Goal: Information Seeking & Learning: Learn about a topic

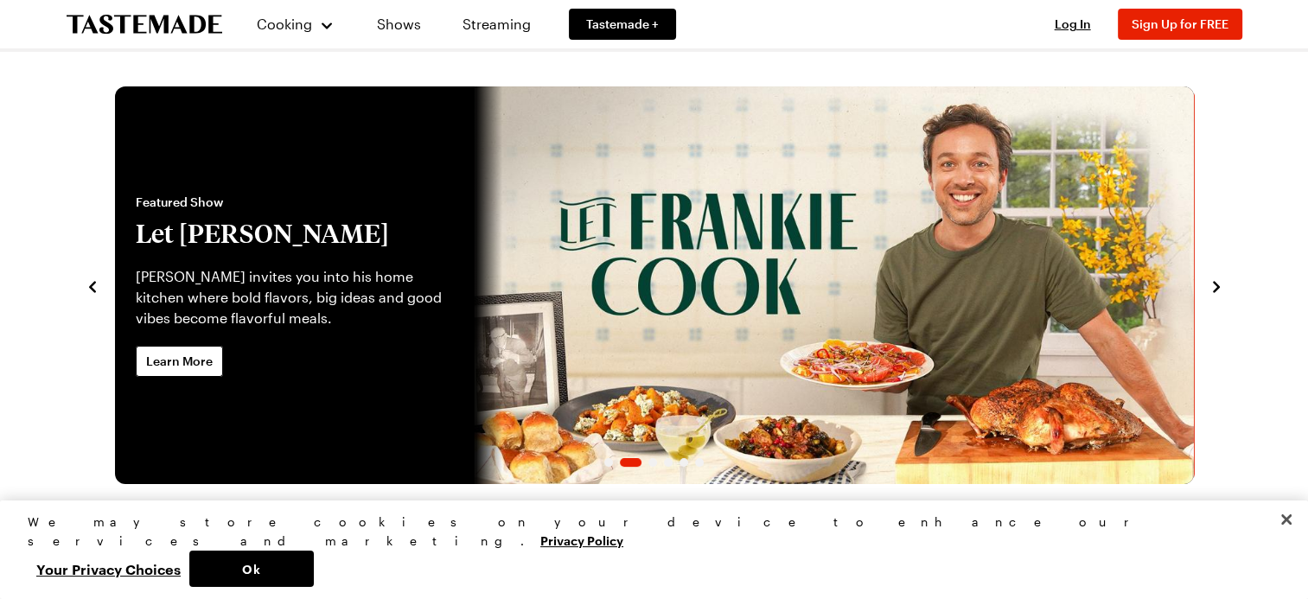
click at [115, 241] on link "Let Frankie Cook" at bounding box center [115, 285] width 0 height 398
click at [188, 387] on div "Featured Show Let [PERSON_NAME] [PERSON_NAME] invites you into his home kitchen…" at bounding box center [295, 285] width 360 height 398
click at [181, 366] on span "Learn More" at bounding box center [179, 361] width 67 height 17
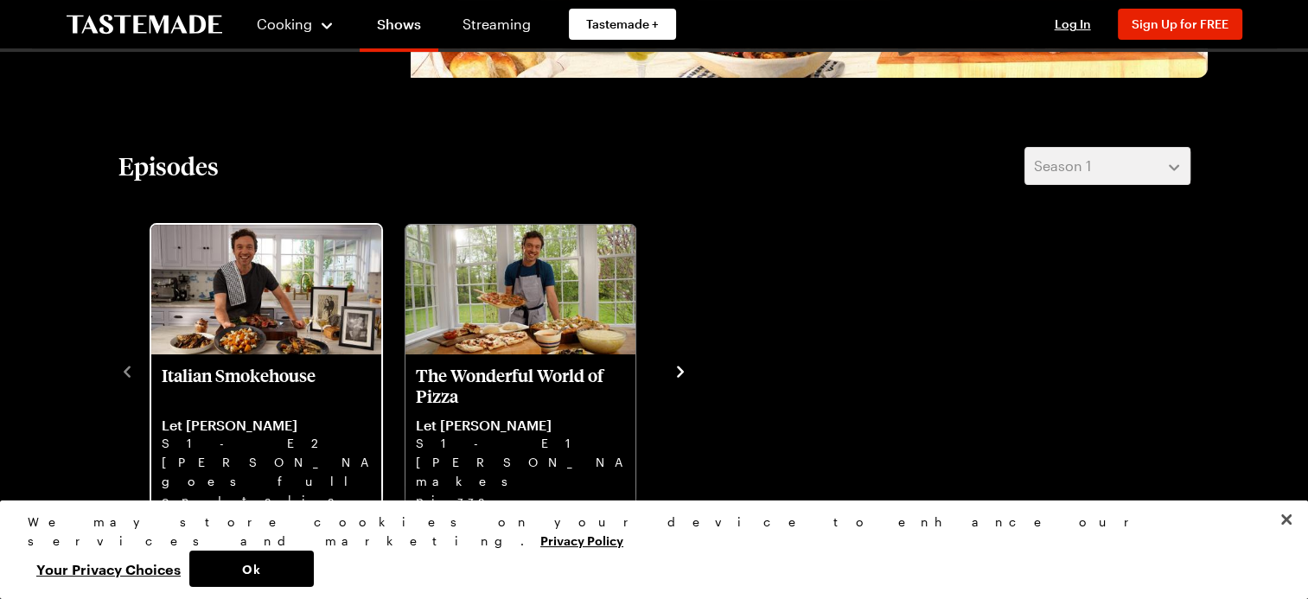
scroll to position [519, 0]
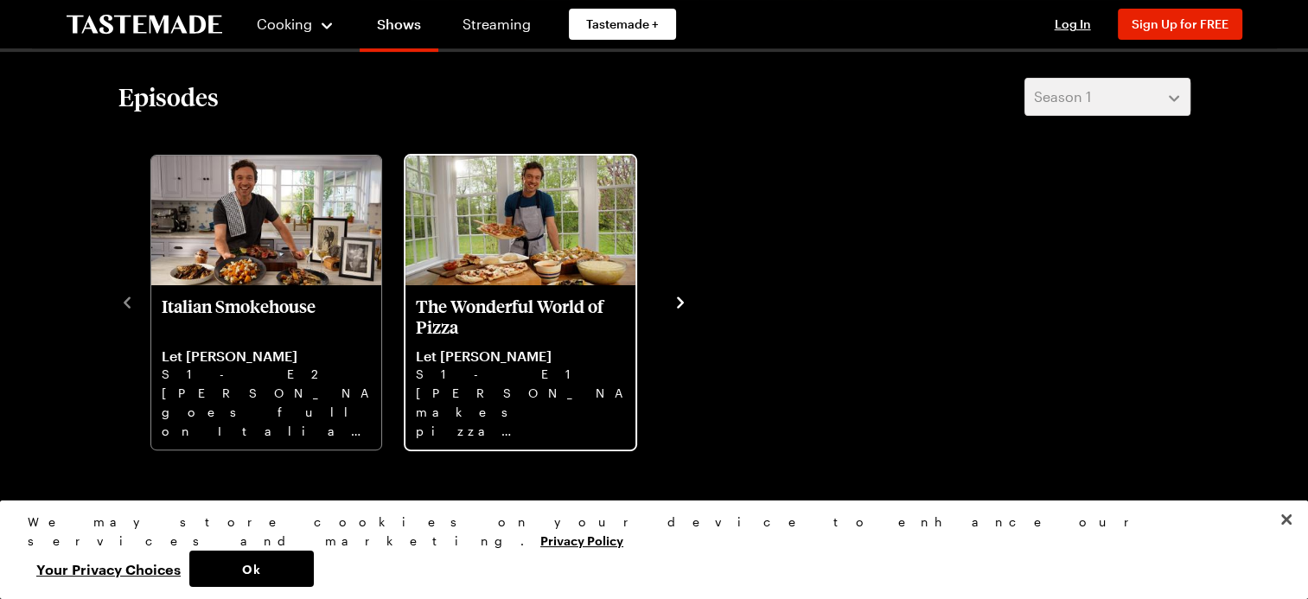
click at [532, 395] on p "[PERSON_NAME] makes pizza magic with two doughs, from Grilled Pizza to Grandma …" at bounding box center [520, 411] width 209 height 55
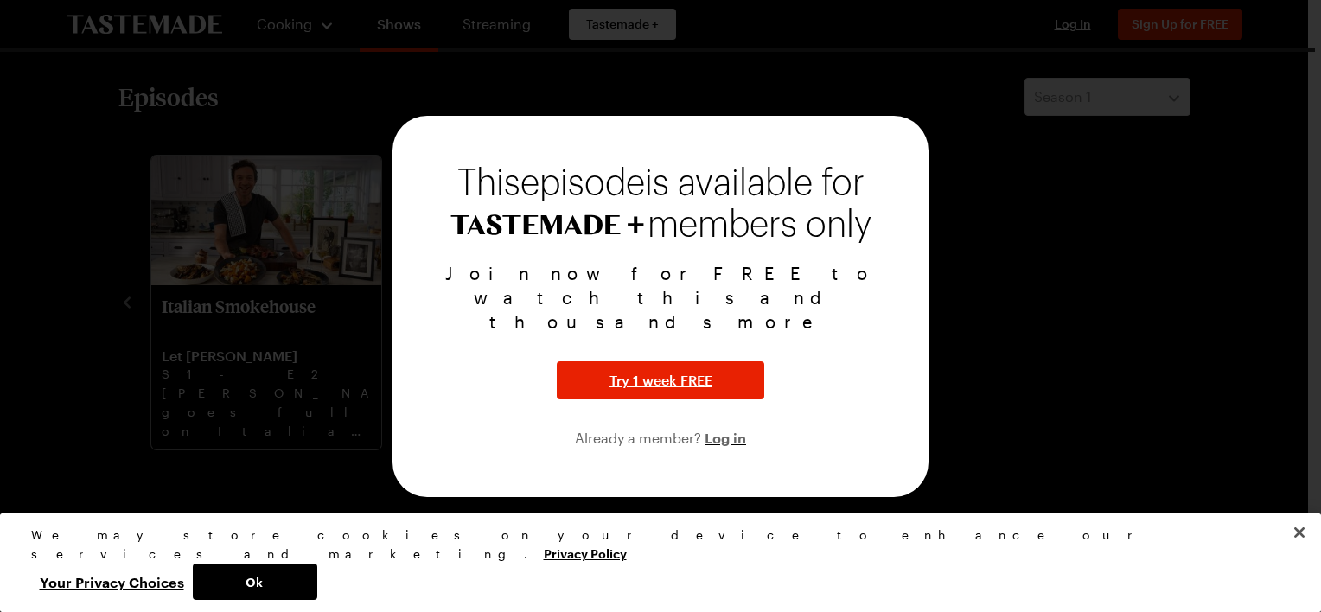
drag, startPoint x: 1068, startPoint y: 333, endPoint x: 1044, endPoint y: 333, distance: 24.2
click at [1055, 333] on div at bounding box center [660, 306] width 1321 height 612
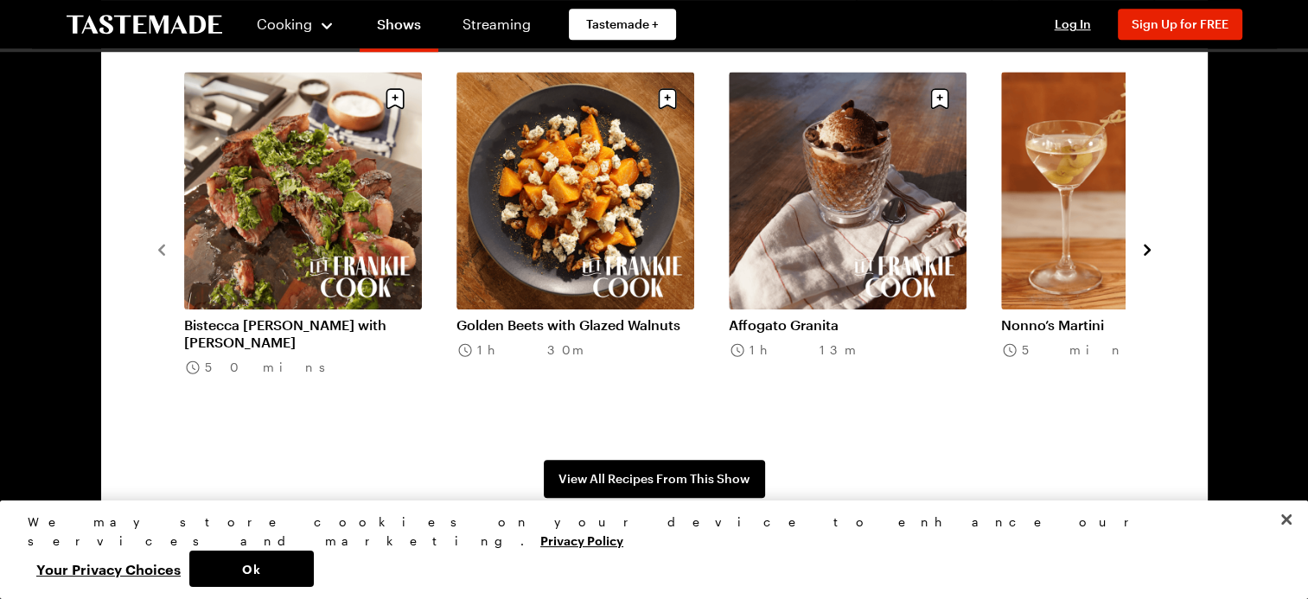
scroll to position [1383, 0]
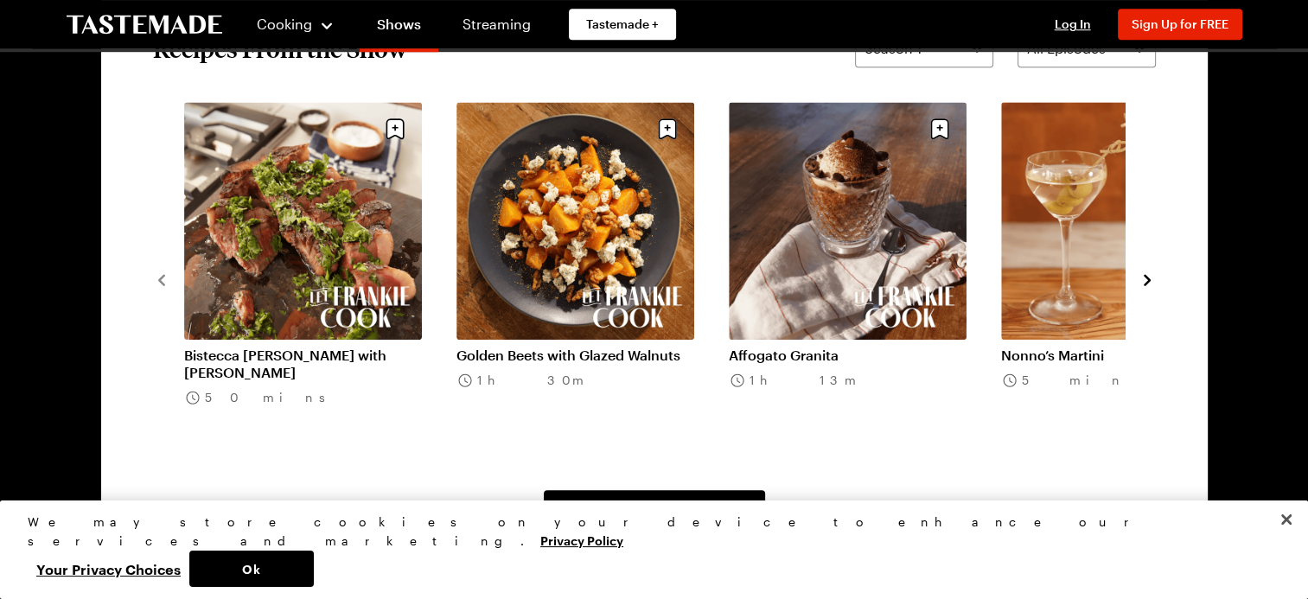
click at [292, 349] on link "Bistecca [PERSON_NAME] with [PERSON_NAME]" at bounding box center [303, 364] width 238 height 35
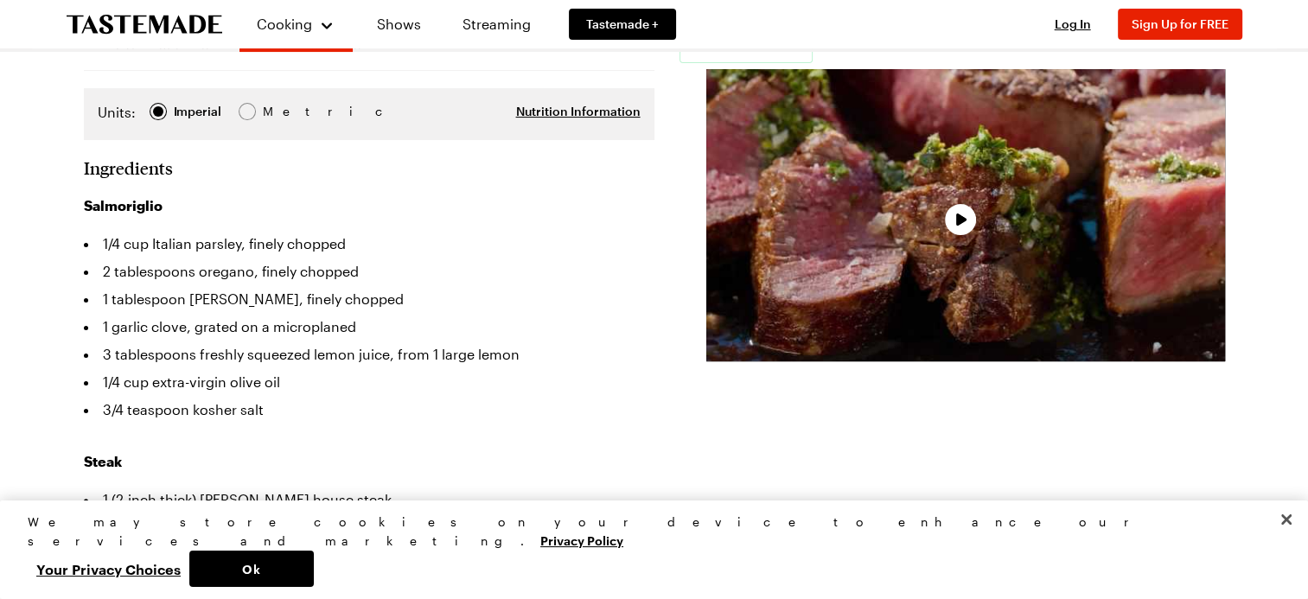
scroll to position [432, 0]
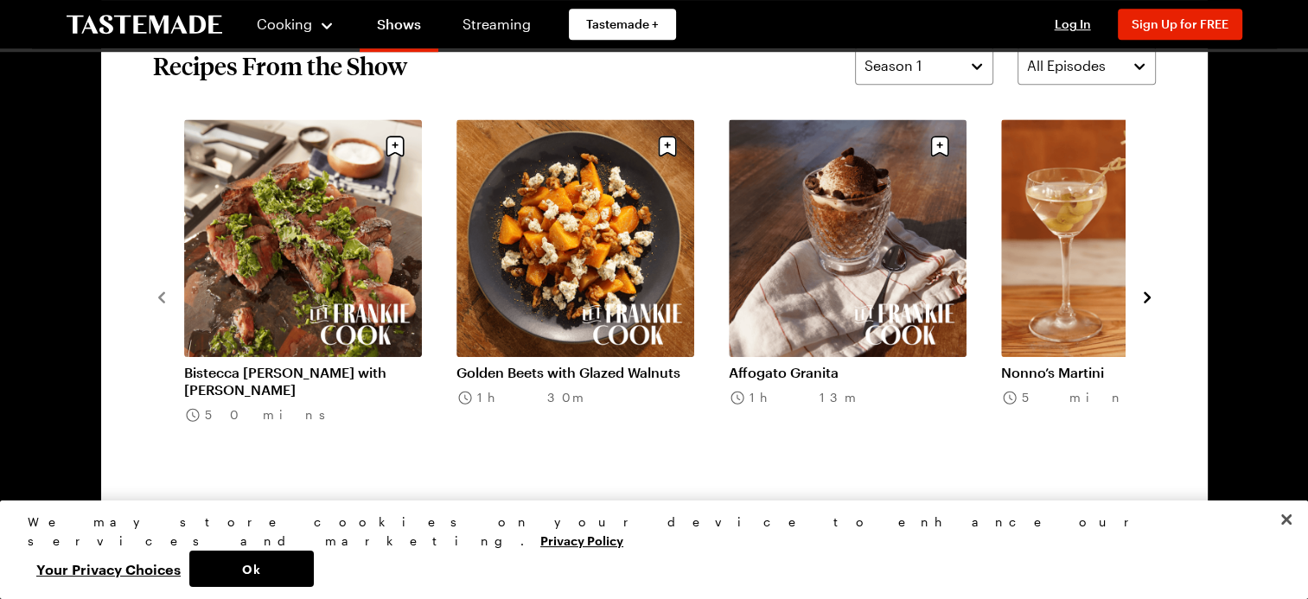
scroll to position [1210, 0]
